Goal: Check status: Check status

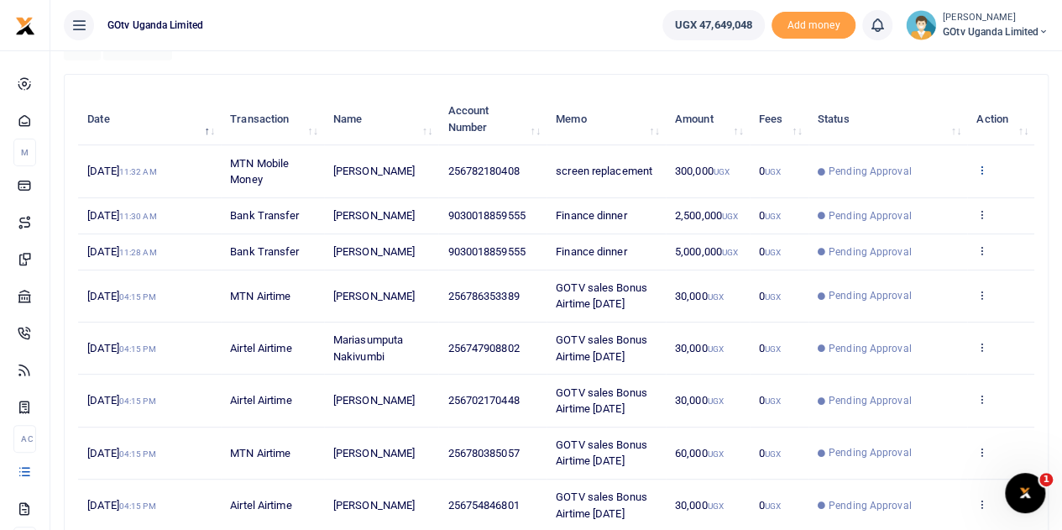
click at [982, 167] on icon at bounding box center [981, 170] width 11 height 12
click at [924, 196] on link "View details" at bounding box center [920, 199] width 133 height 24
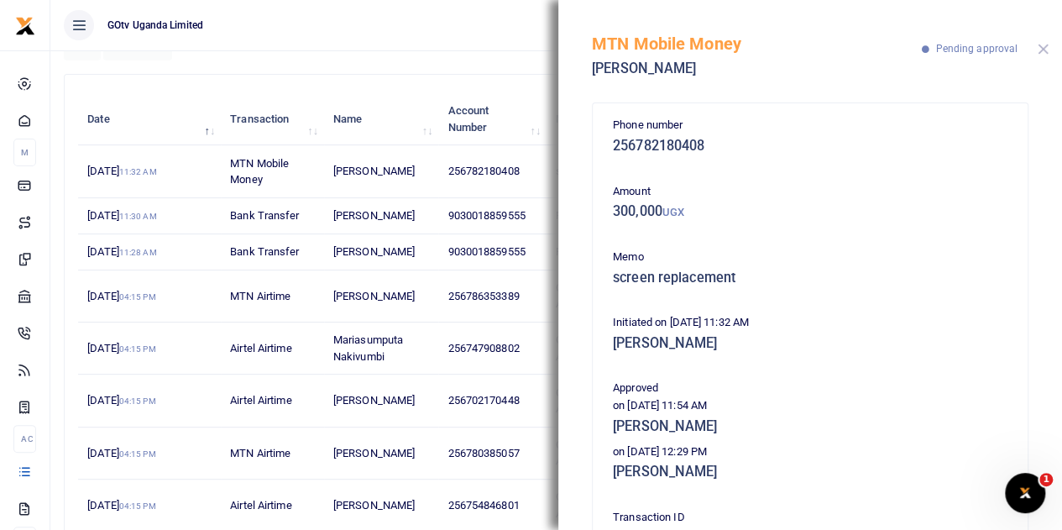
click at [1046, 48] on button "Close" at bounding box center [1042, 49] width 11 height 11
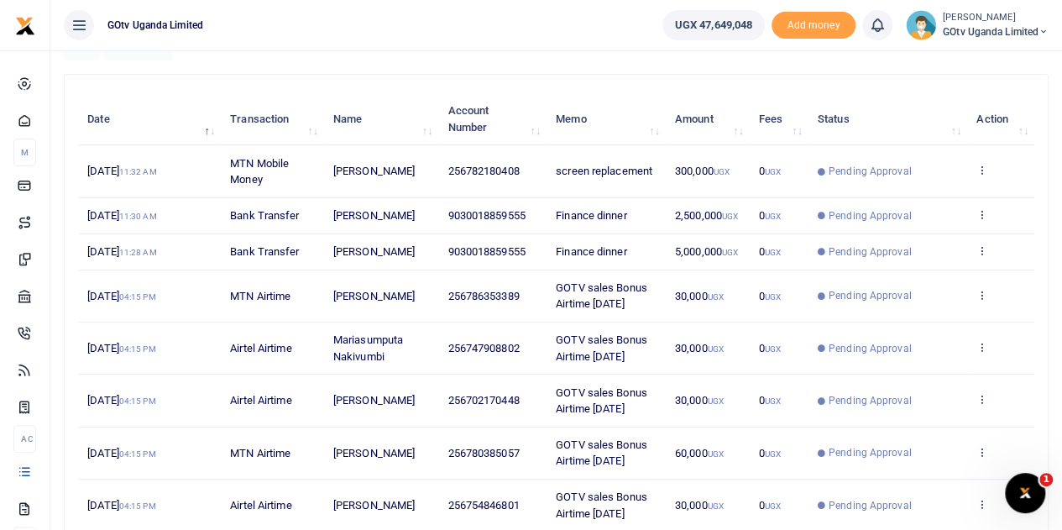
click at [996, 28] on span "GOtv Uganda Limited" at bounding box center [996, 31] width 106 height 15
click at [989, 53] on link "Switch accounts" at bounding box center [985, 62] width 133 height 24
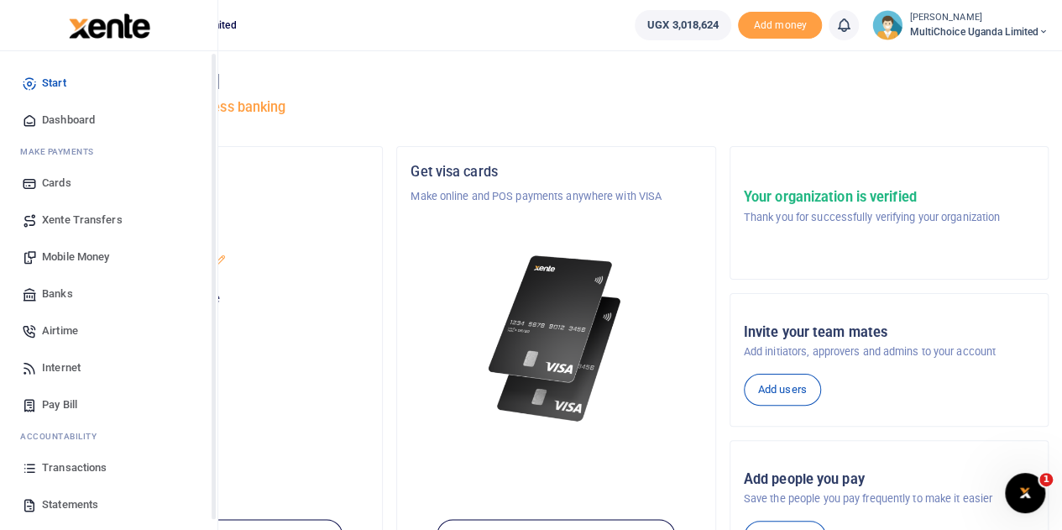
scroll to position [69, 0]
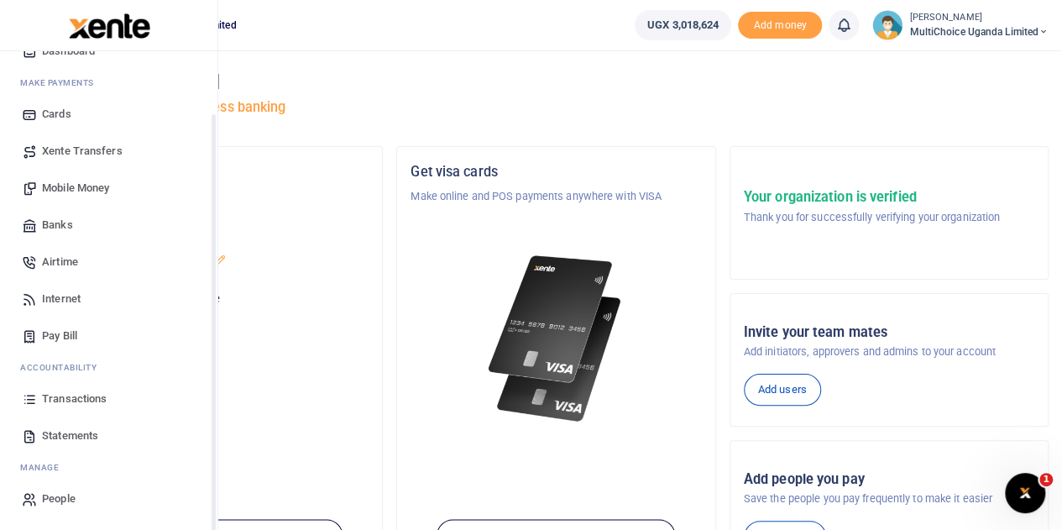
click at [74, 400] on span "Transactions" at bounding box center [74, 398] width 65 height 17
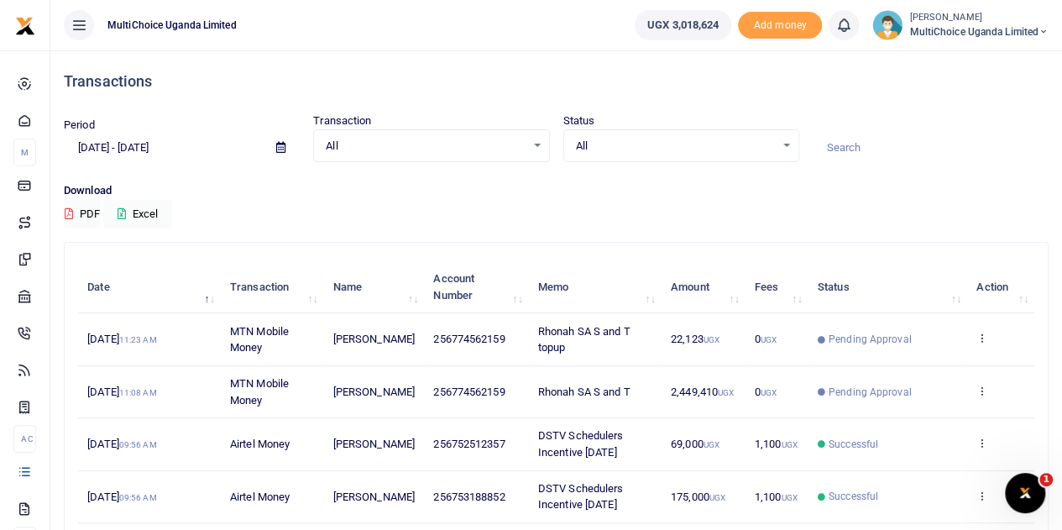
drag, startPoint x: 982, startPoint y: 330, endPoint x: 965, endPoint y: 345, distance: 22.6
click at [982, 332] on icon at bounding box center [981, 338] width 11 height 12
click at [908, 363] on link "View details" at bounding box center [920, 367] width 133 height 24
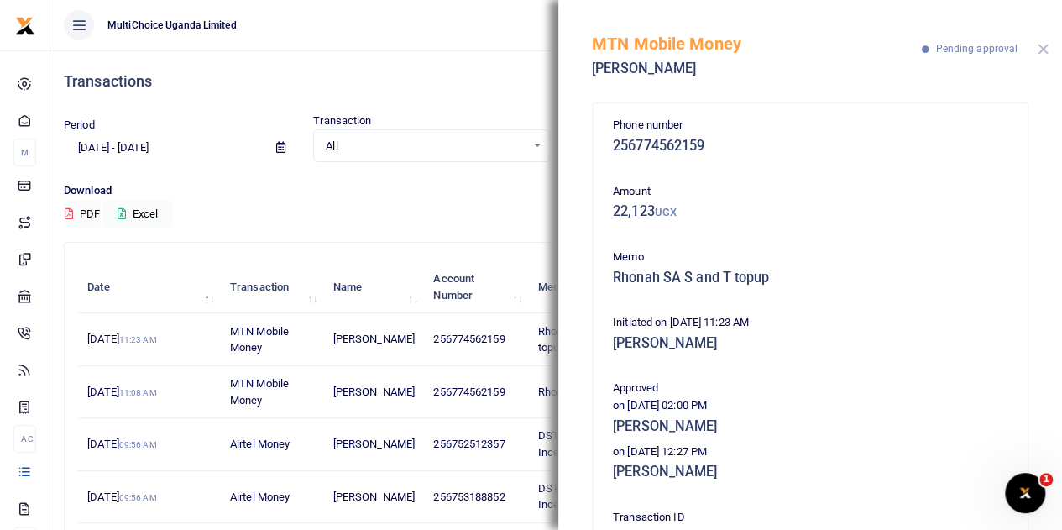
click at [1042, 48] on button "Close" at bounding box center [1042, 49] width 11 height 11
